Goal: Information Seeking & Learning: Learn about a topic

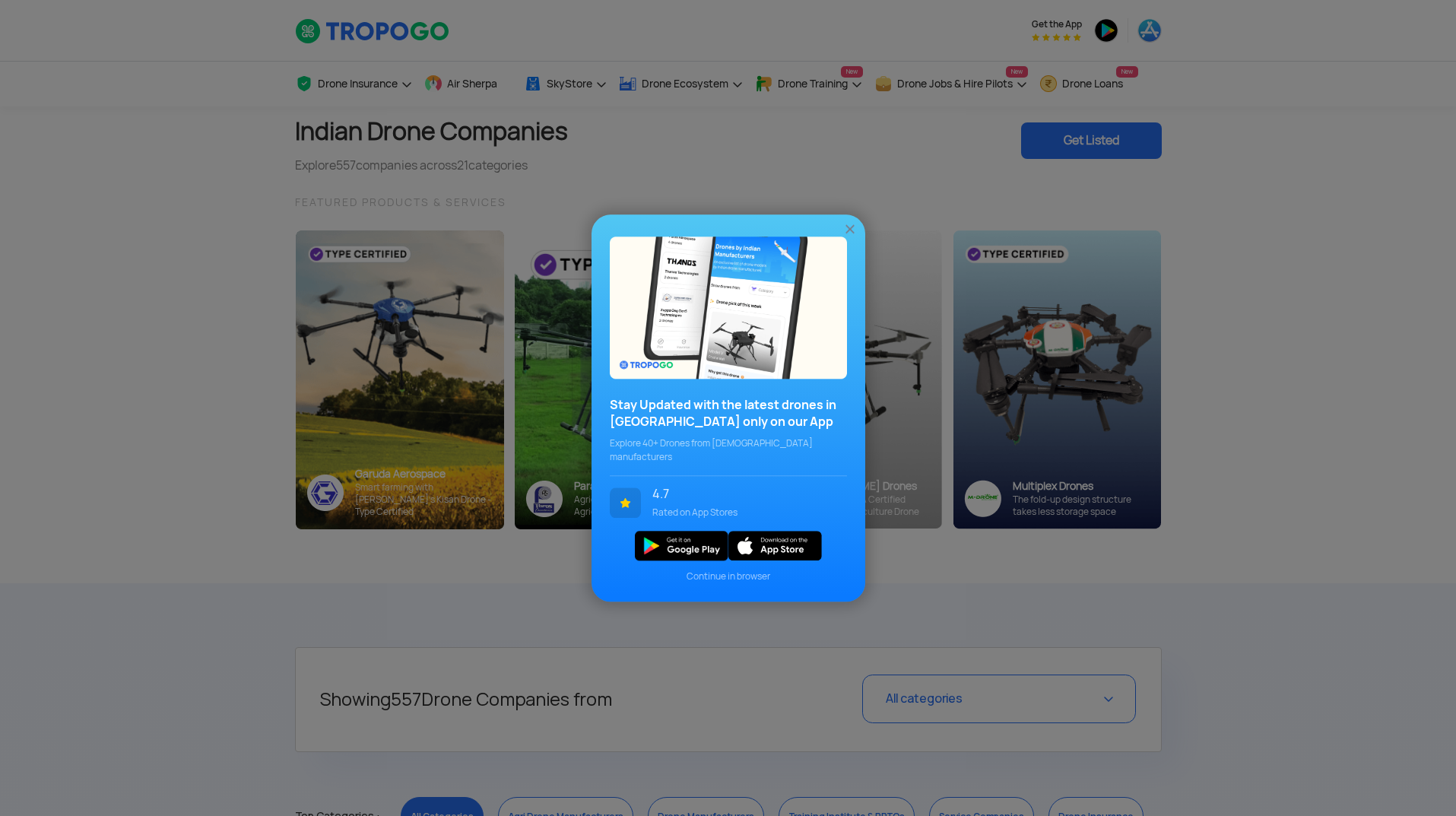
click at [900, 571] on div "Stay Updated with the latest drones in [GEOGRAPHIC_DATA] only on our App Explor…" at bounding box center [728, 408] width 1456 height 816
click at [850, 234] on img at bounding box center [849, 229] width 16 height 16
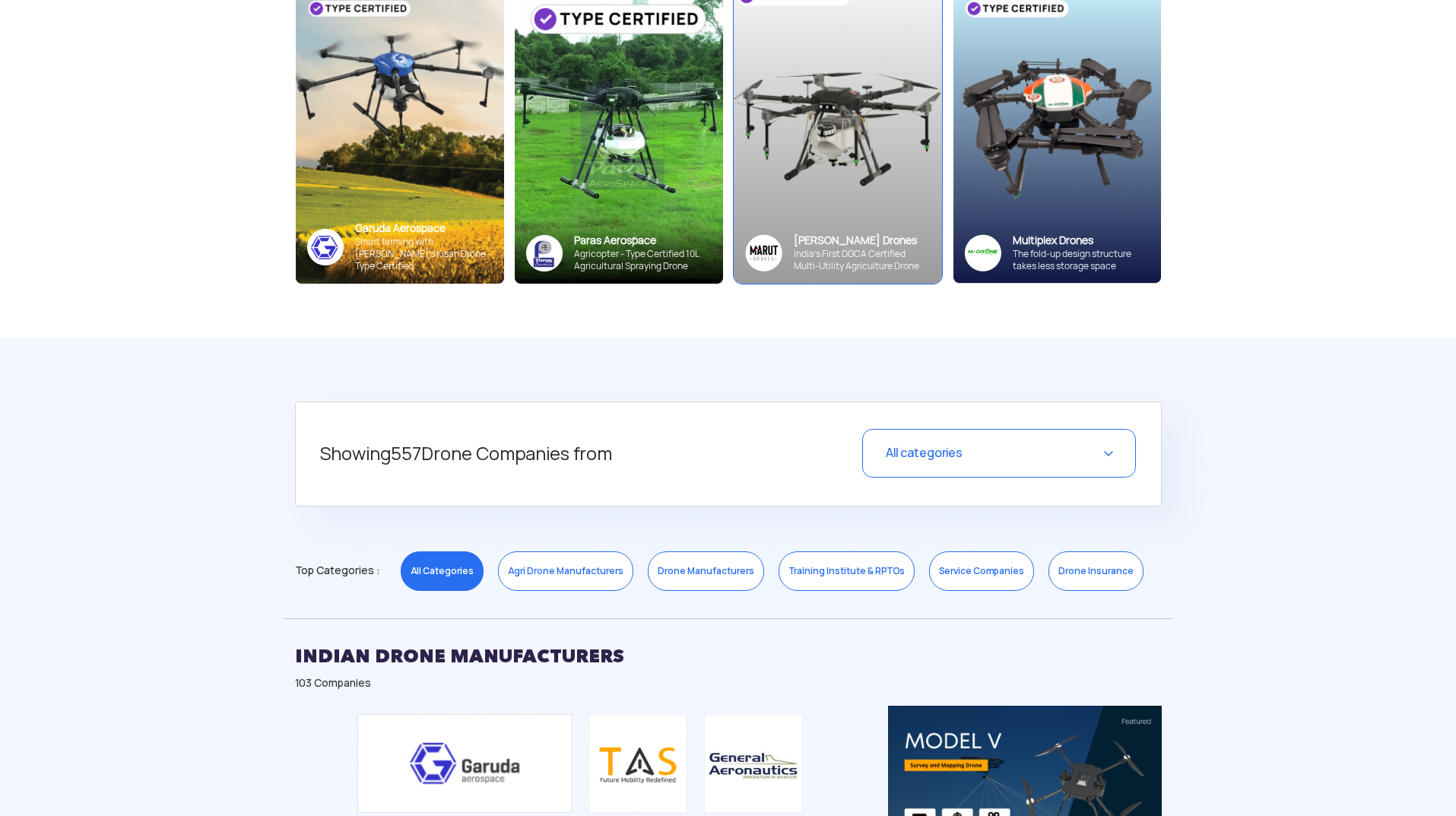
scroll to position [305, 0]
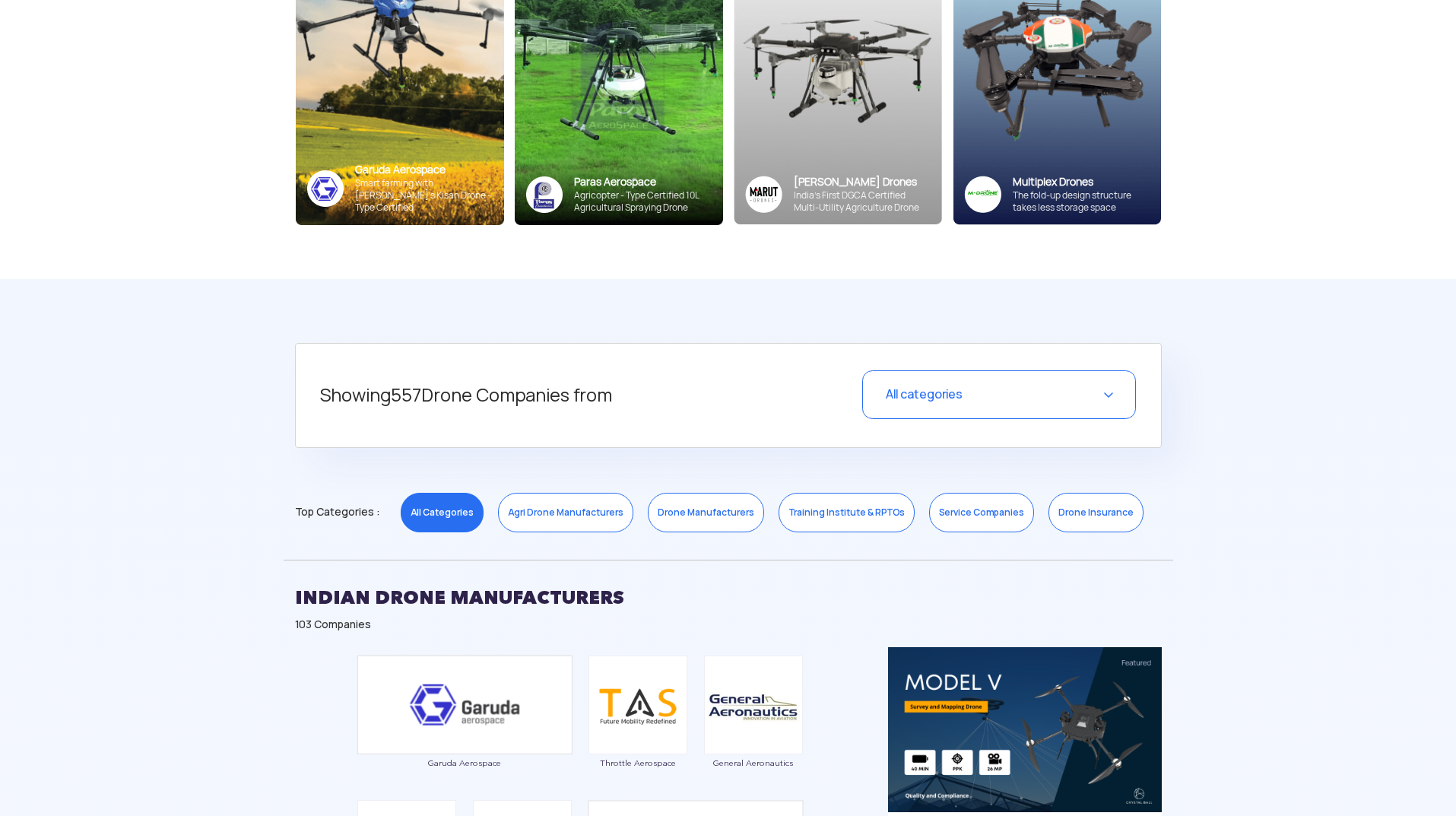
click at [1096, 392] on div "All categories" at bounding box center [1000, 394] width 274 height 48
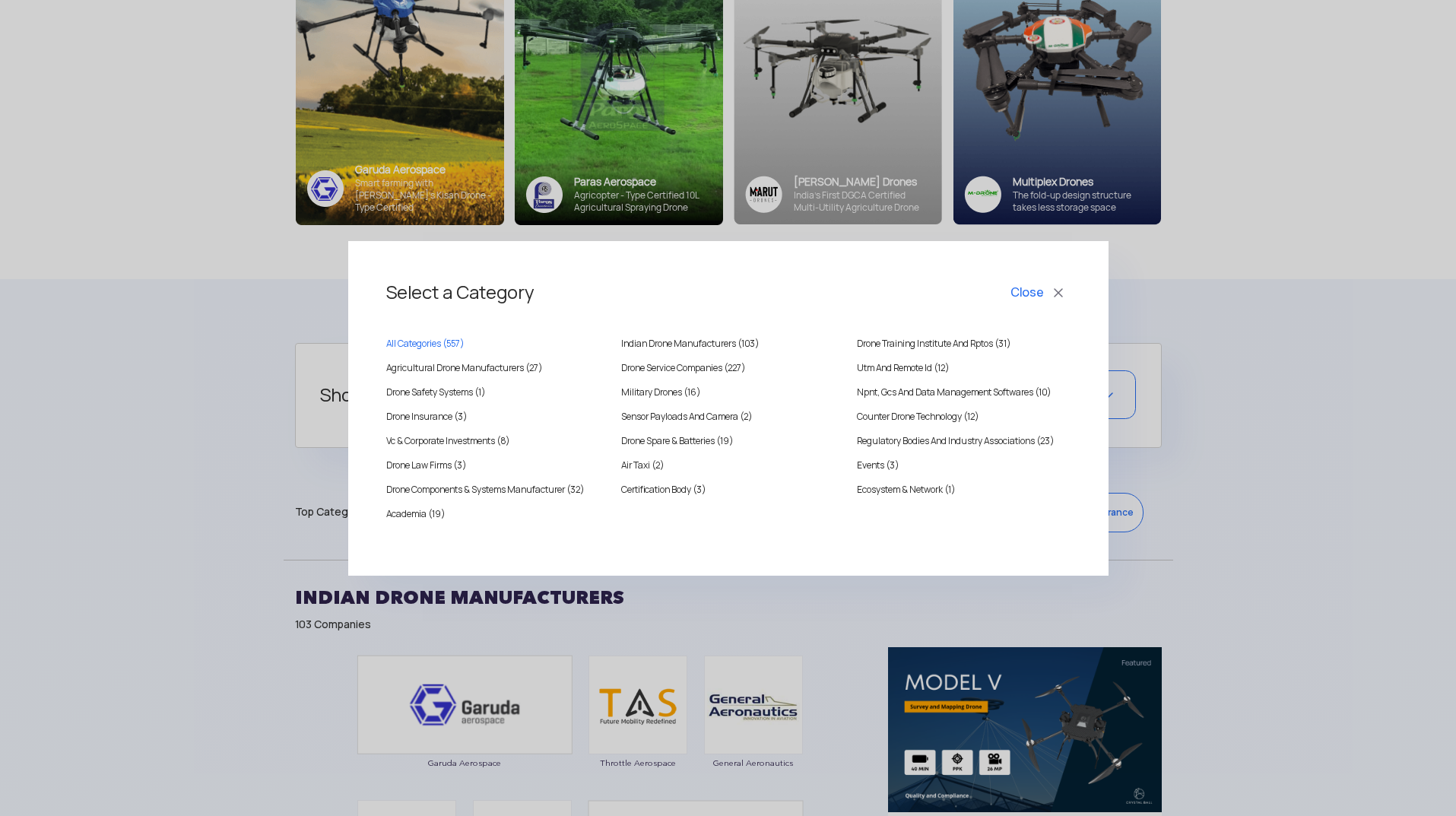
click at [1060, 284] on button "Close" at bounding box center [1038, 292] width 63 height 25
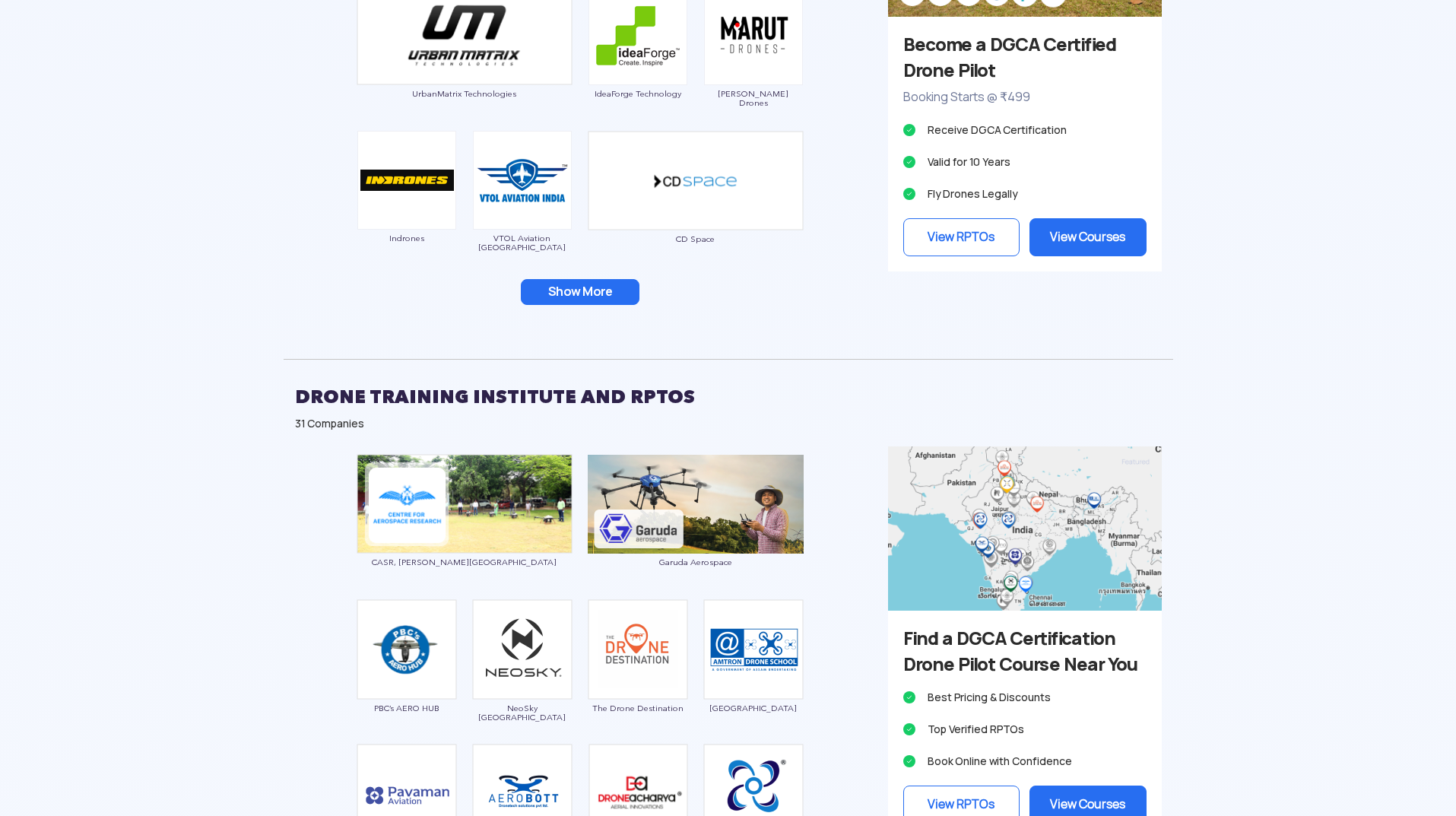
scroll to position [1825, 0]
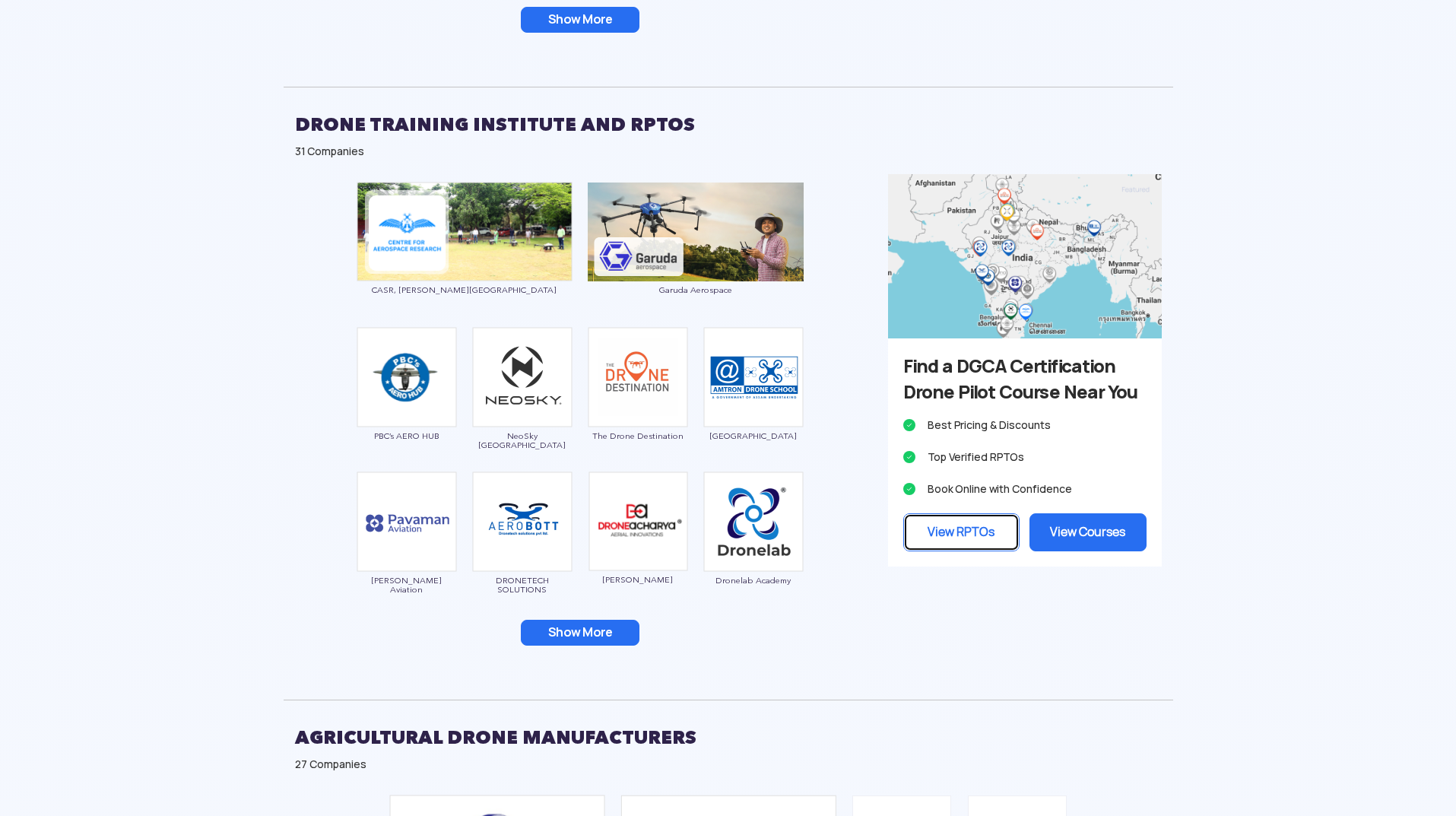
click at [973, 552] on link "View RPTOs" at bounding box center [962, 532] width 117 height 38
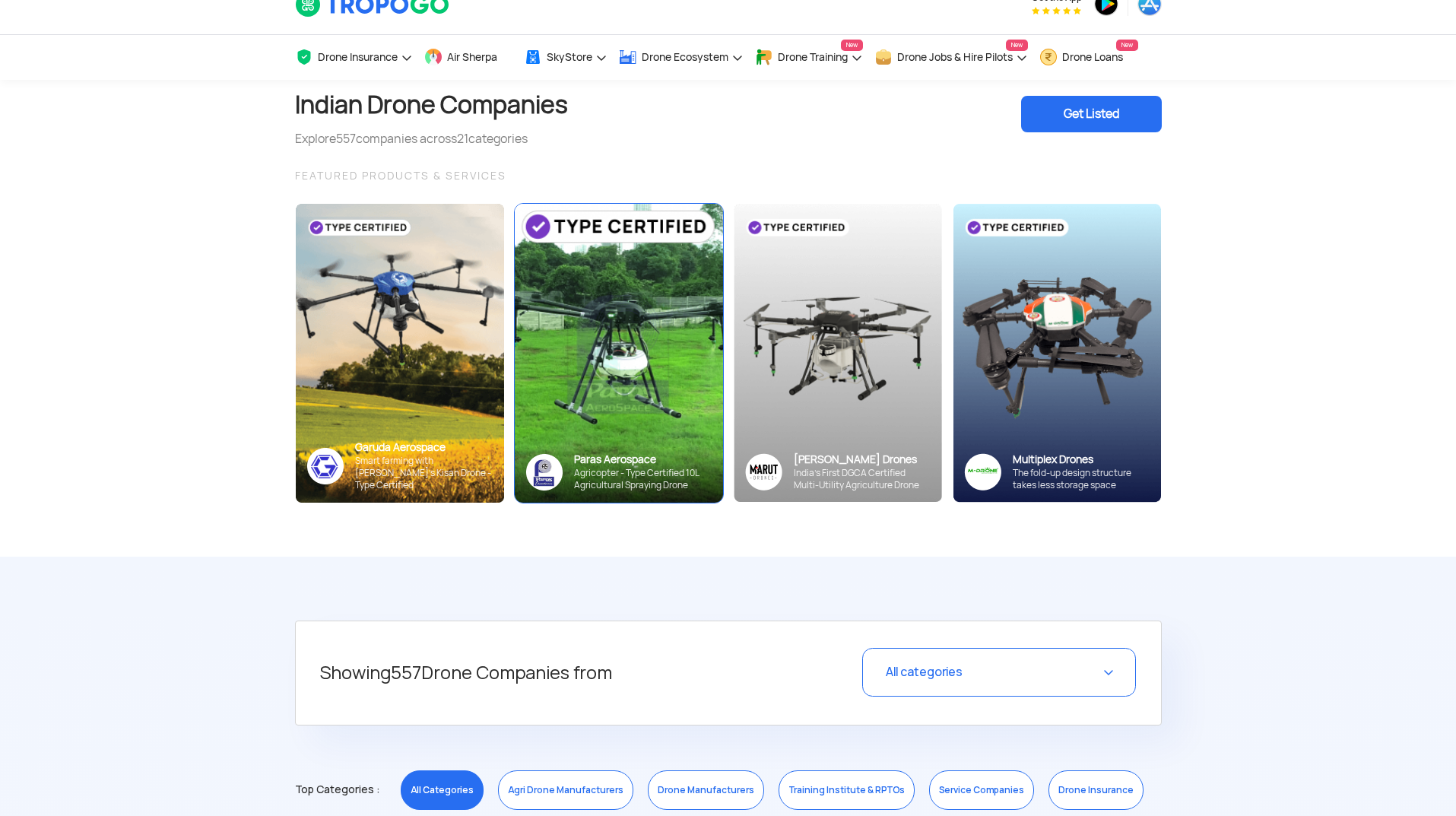
scroll to position [0, 0]
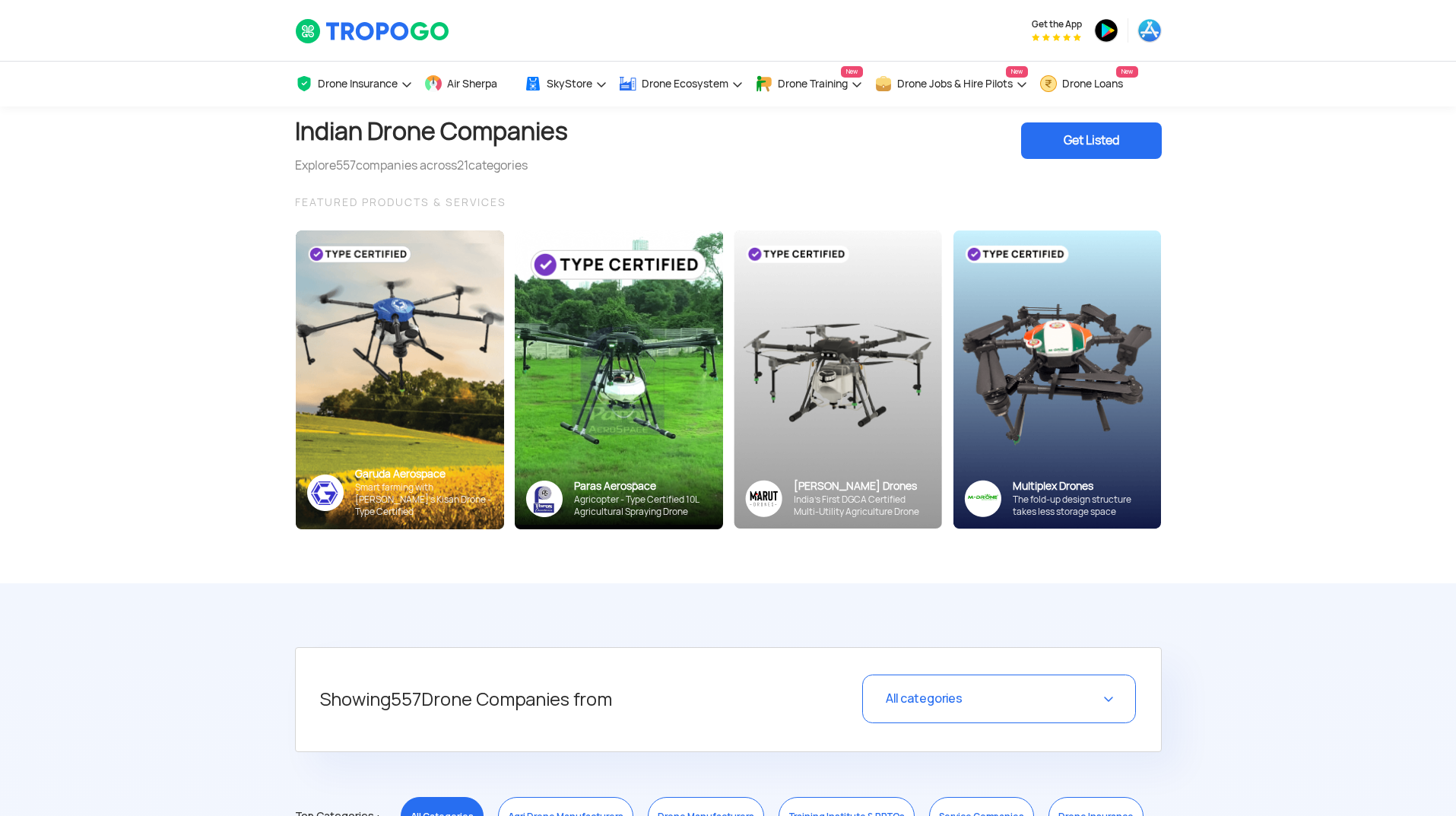
click at [1063, 158] on div "Get Listed" at bounding box center [1091, 140] width 140 height 36
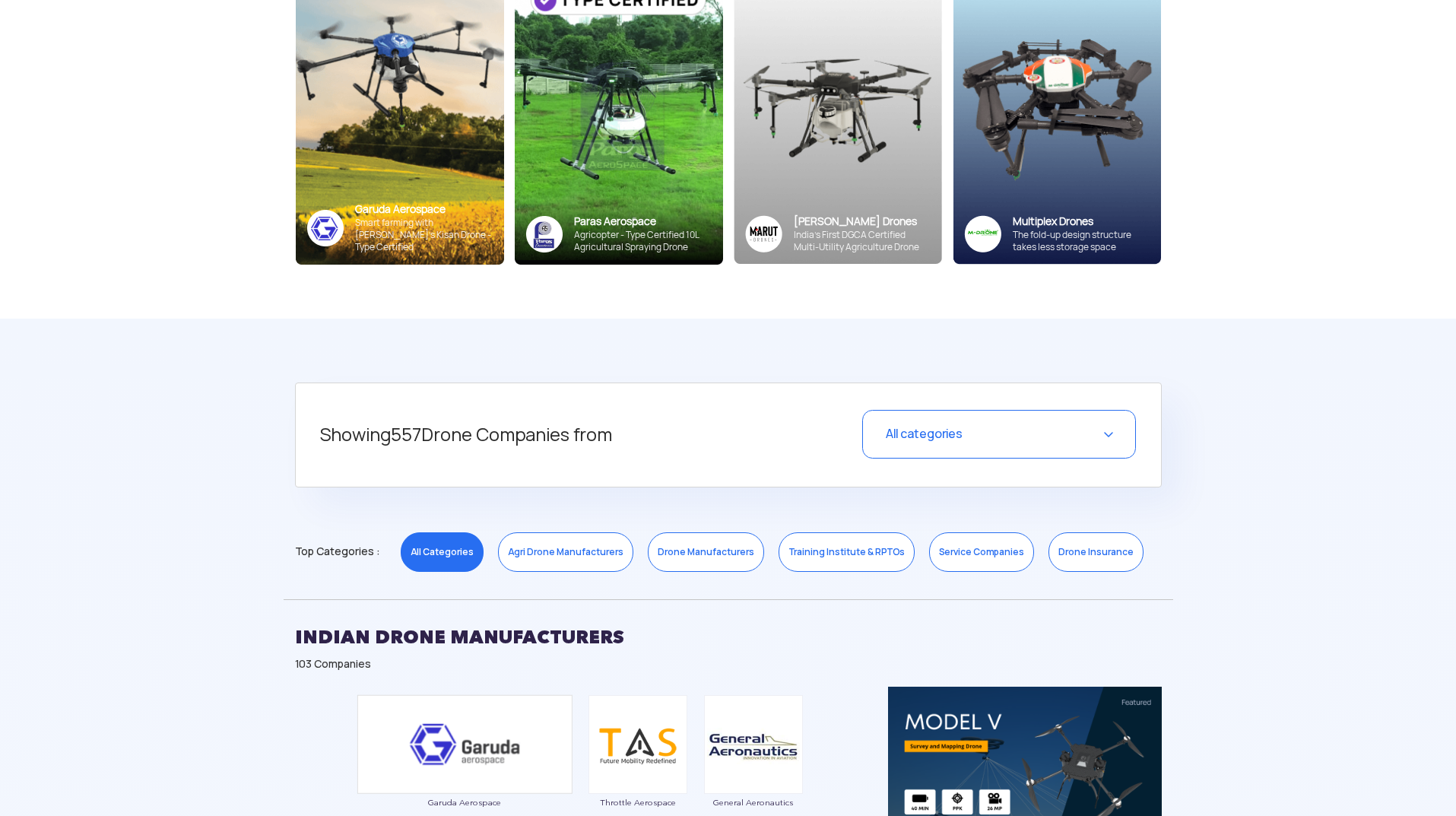
scroll to position [305, 0]
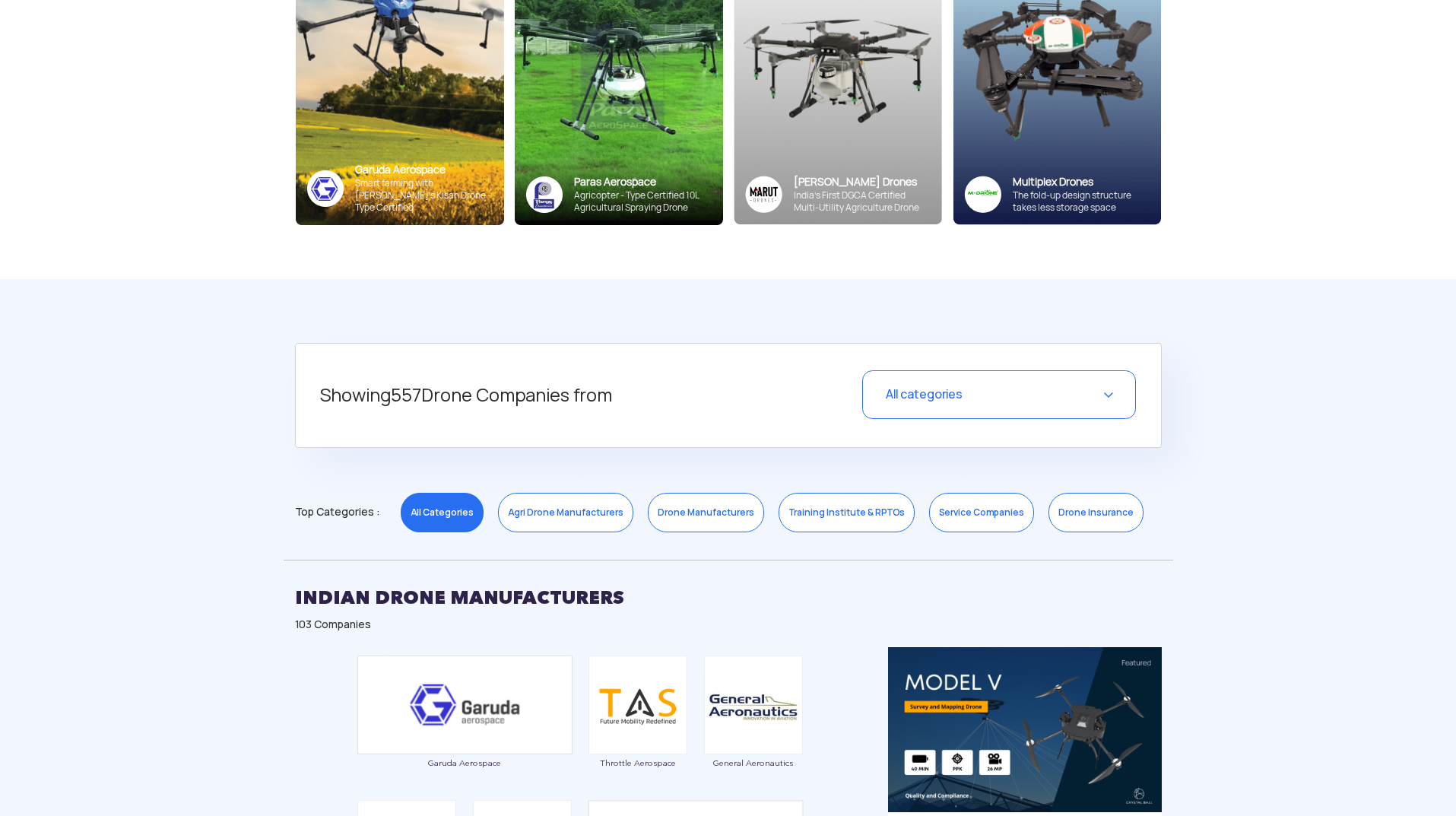
click at [1113, 392] on div "All categories" at bounding box center [1000, 394] width 274 height 48
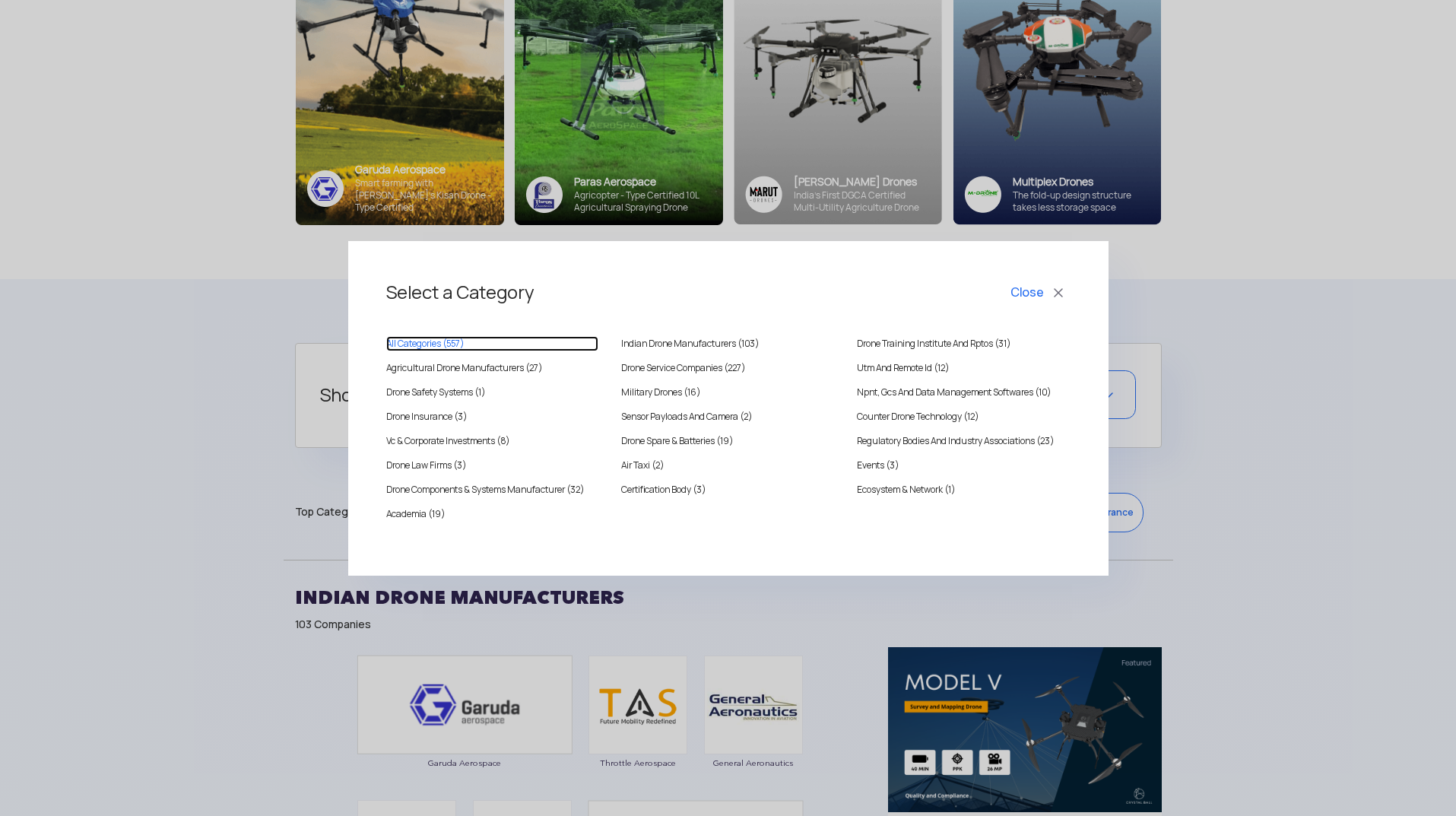
click at [435, 346] on link "All Categories ( 557 )" at bounding box center [492, 343] width 213 height 16
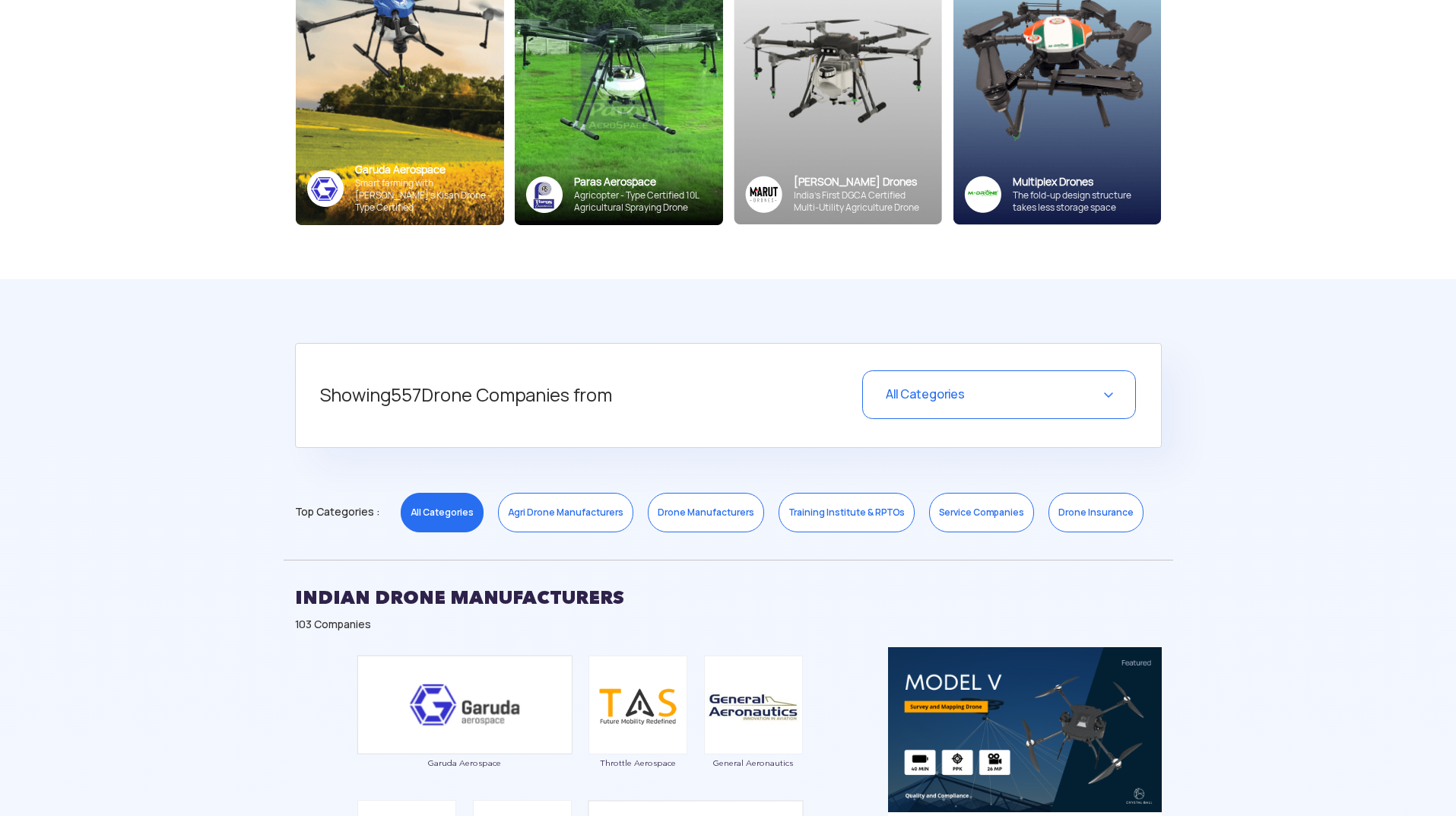
click at [553, 517] on link "Agri Drone Manufacturers" at bounding box center [565, 512] width 135 height 39
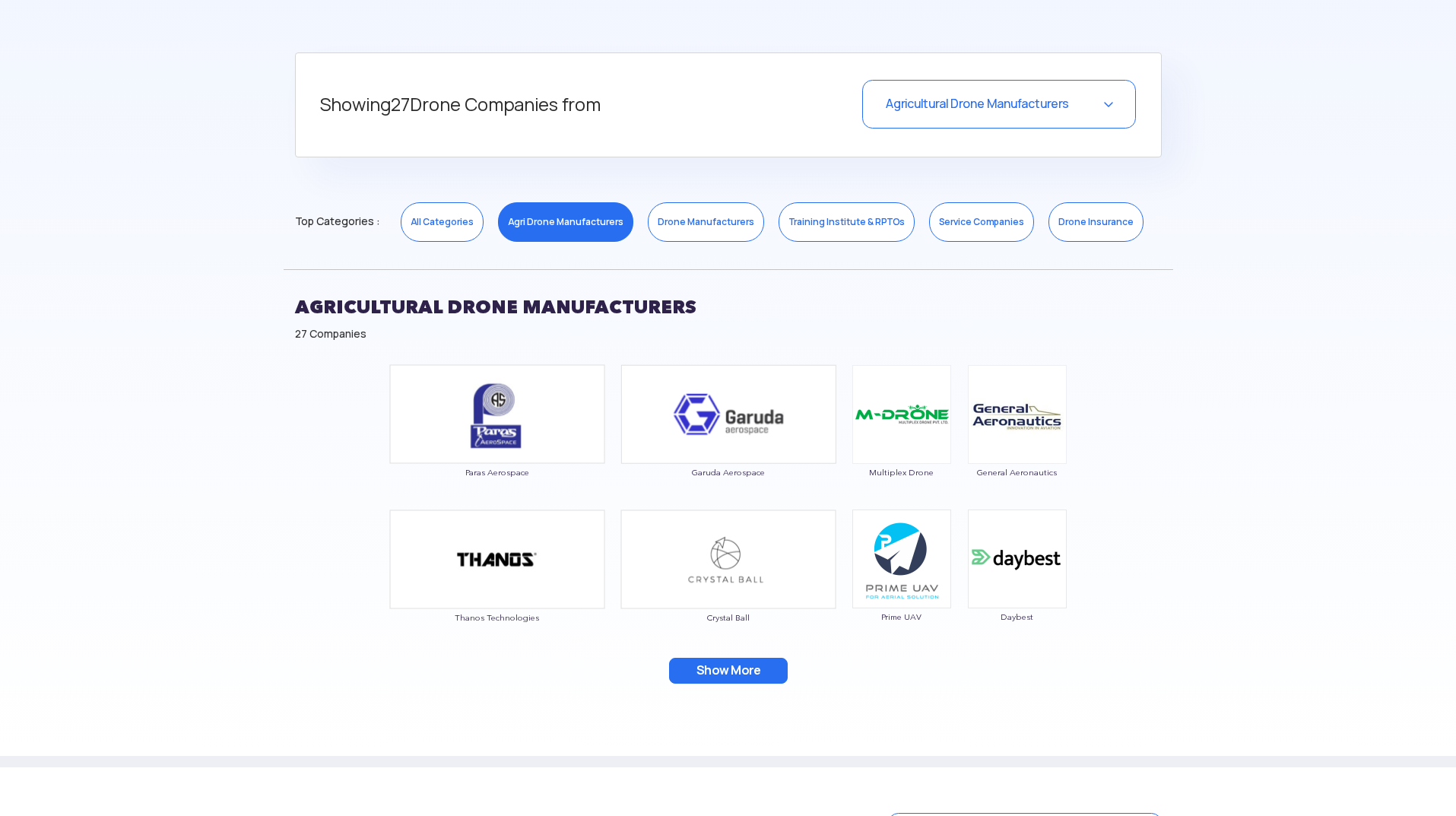
scroll to position [608, 0]
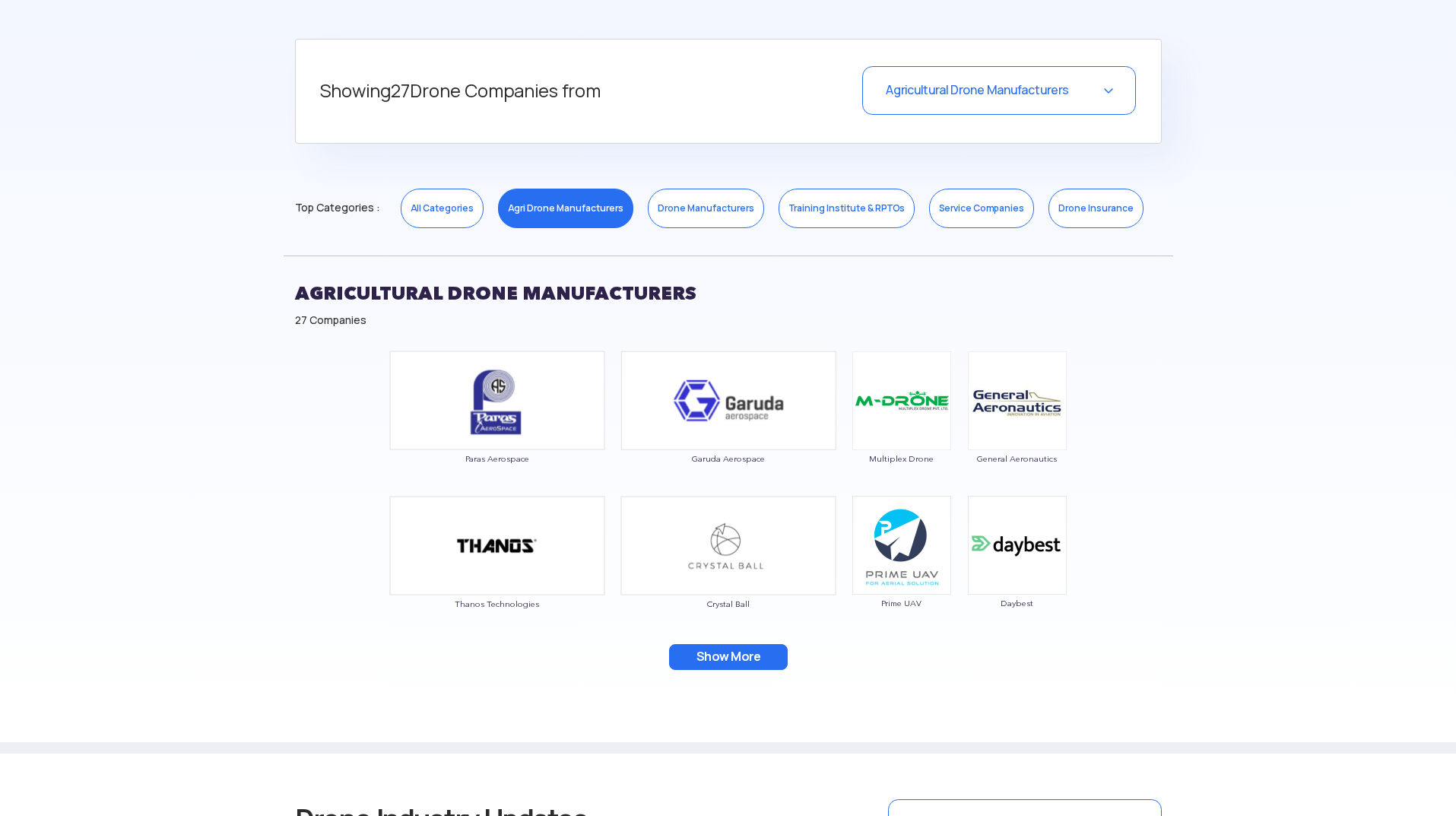
click at [762, 666] on button "Show More" at bounding box center [728, 657] width 119 height 25
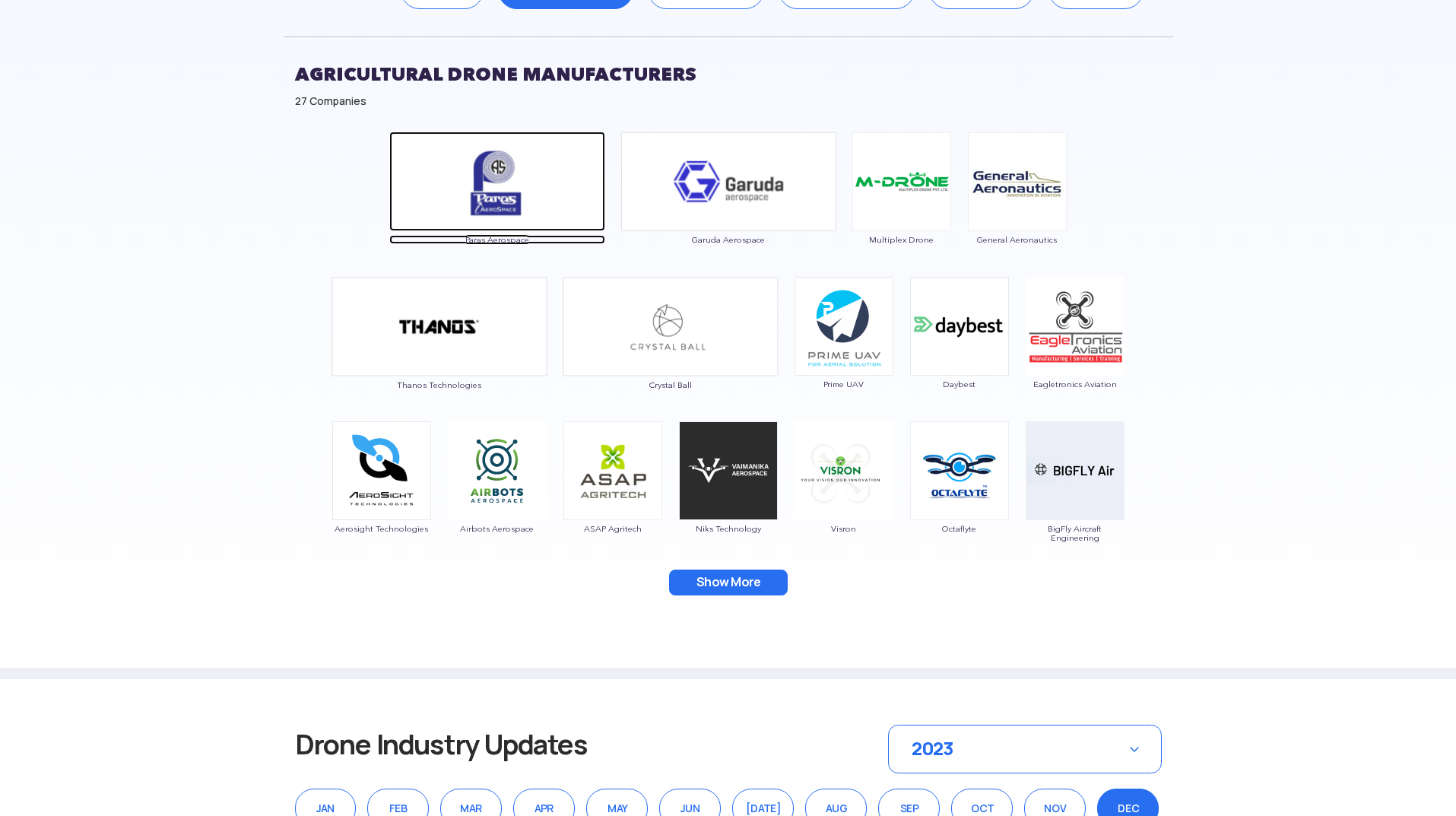
scroll to position [837, 0]
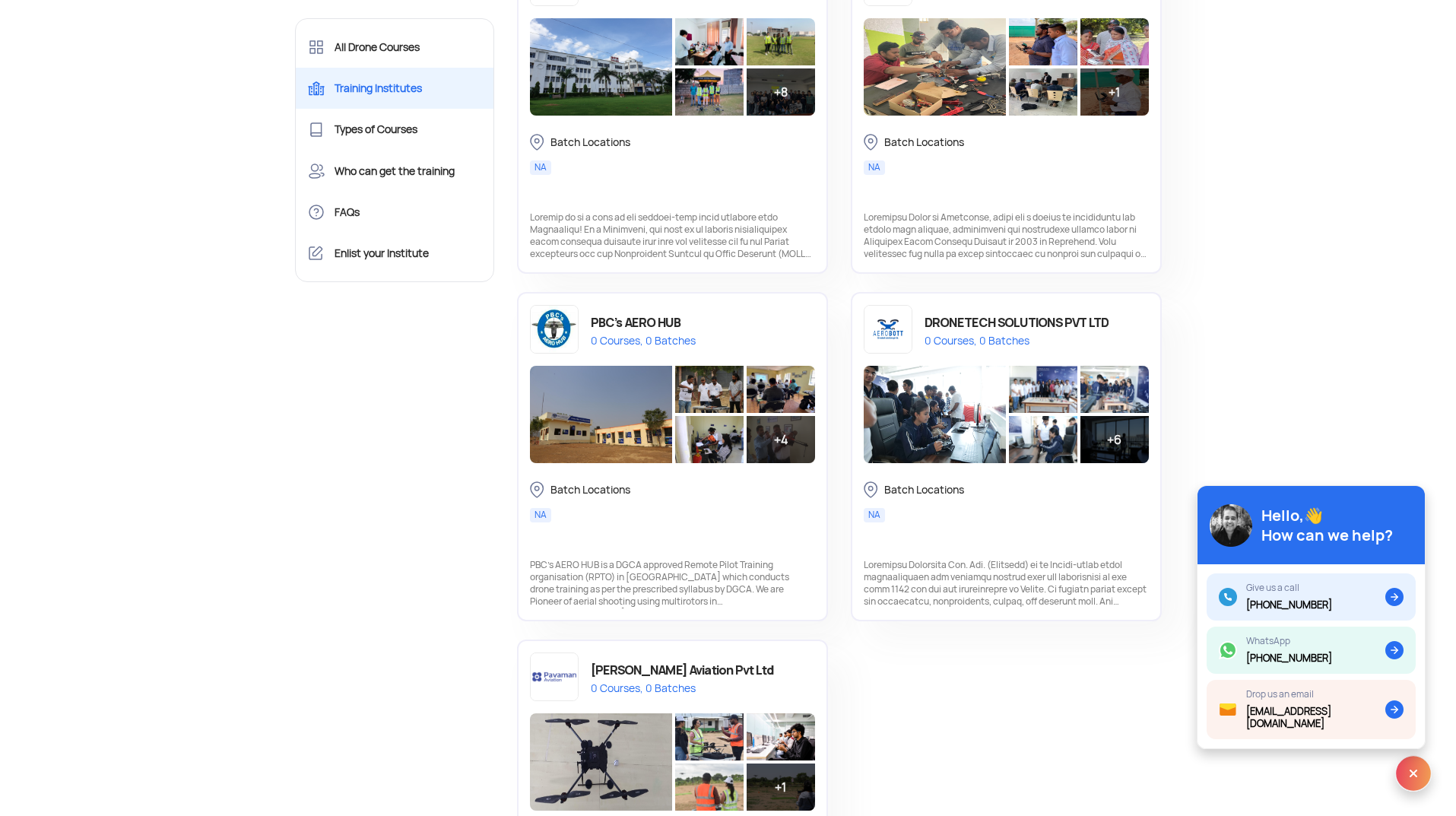
scroll to position [2492, 0]
